Goal: Check status: Check status

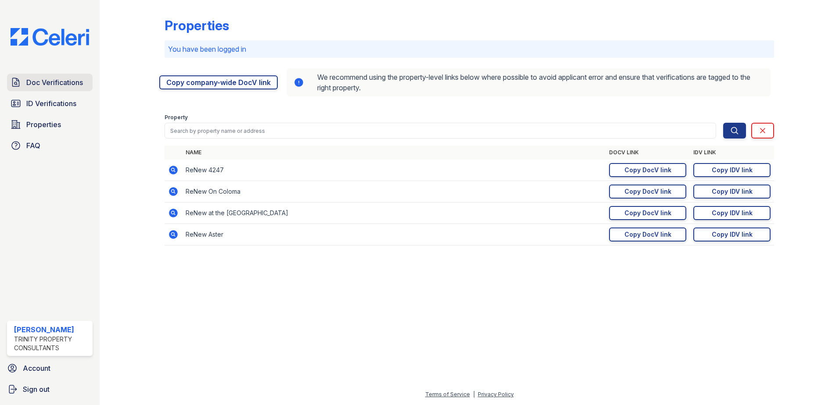
click at [75, 86] on span "Doc Verifications" at bounding box center [54, 82] width 57 height 11
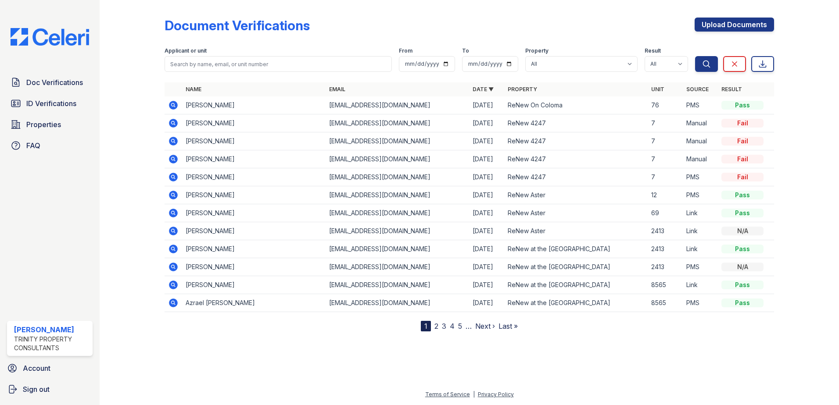
click at [171, 106] on icon at bounding box center [173, 105] width 9 height 9
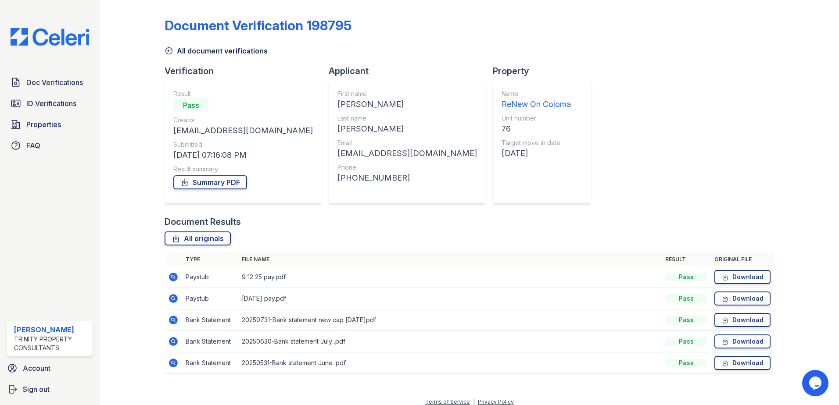
click at [171, 277] on icon at bounding box center [173, 277] width 11 height 11
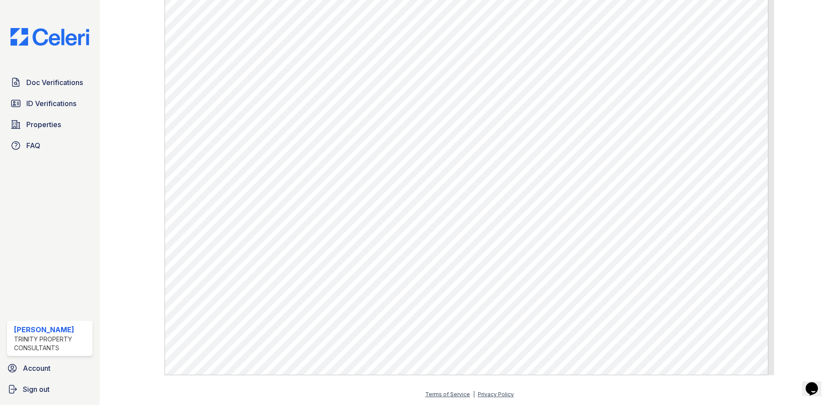
scroll to position [329, 0]
